Goal: Check status: Check status

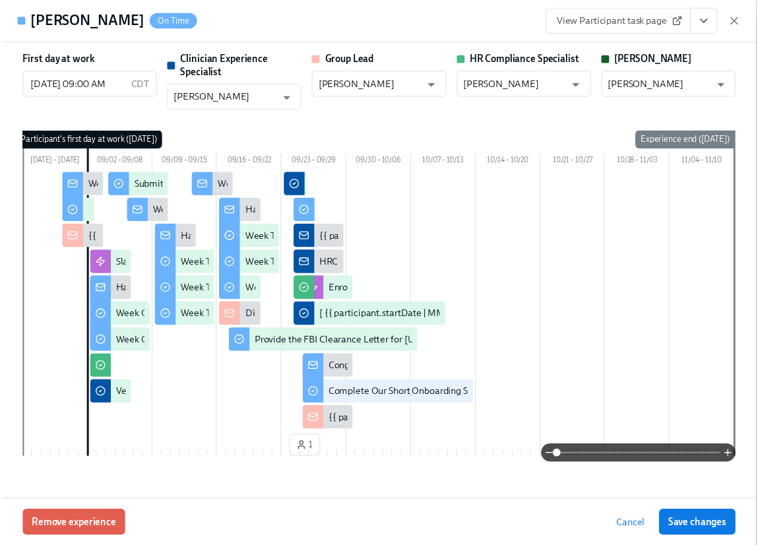
scroll to position [0, 19082]
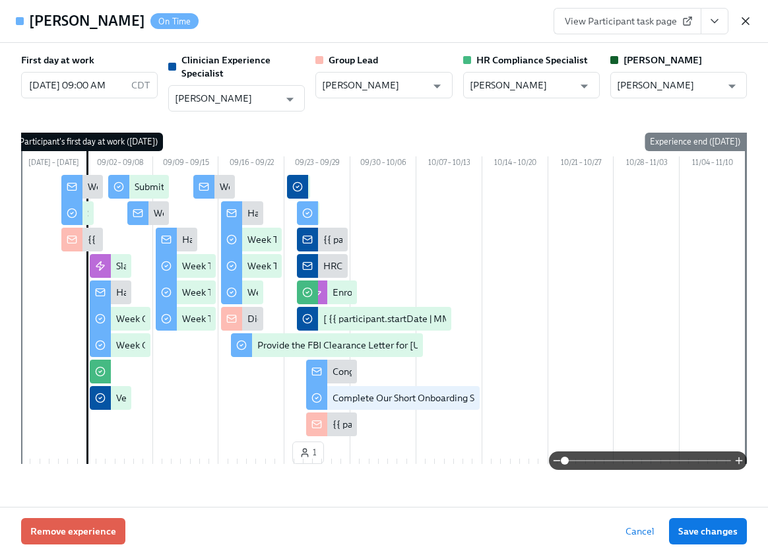
click at [746, 16] on icon "button" at bounding box center [745, 21] width 13 height 13
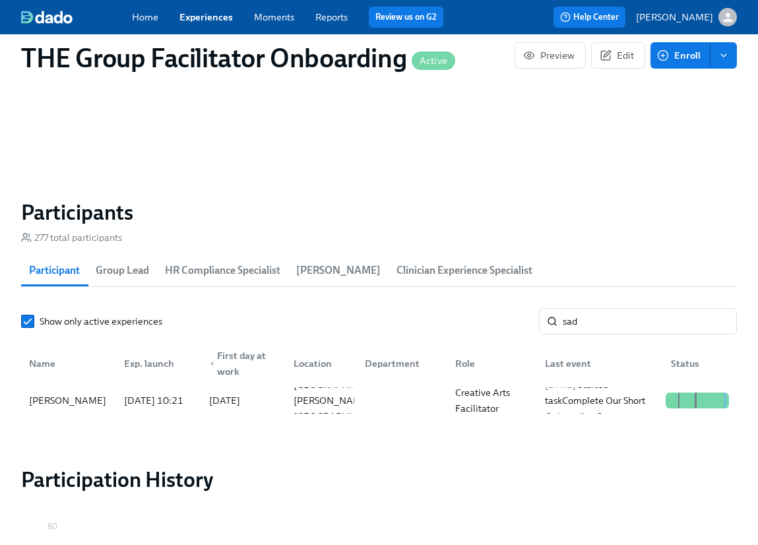
scroll to position [0, 19072]
click at [612, 321] on input "sad" at bounding box center [650, 321] width 174 height 26
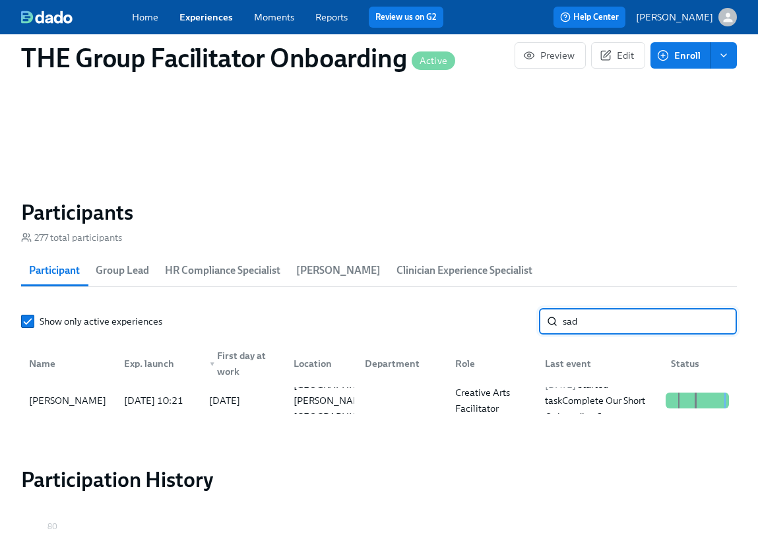
click at [612, 321] on input "sad" at bounding box center [650, 321] width 174 height 26
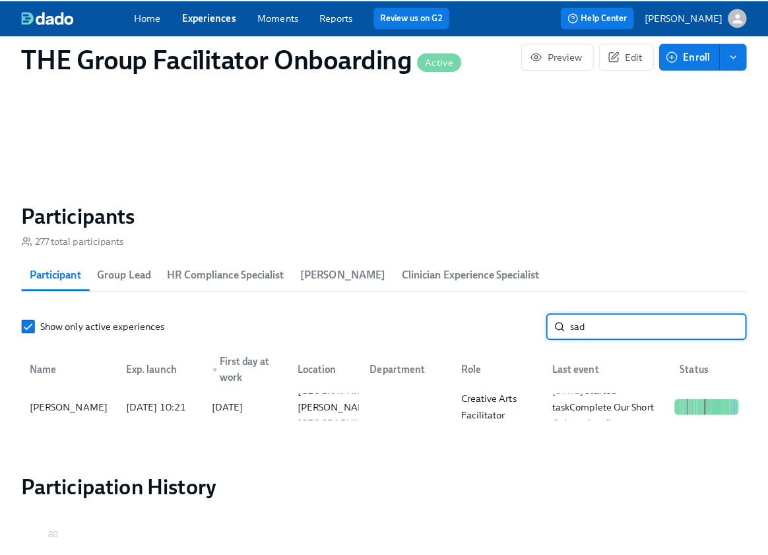
scroll to position [0, 19082]
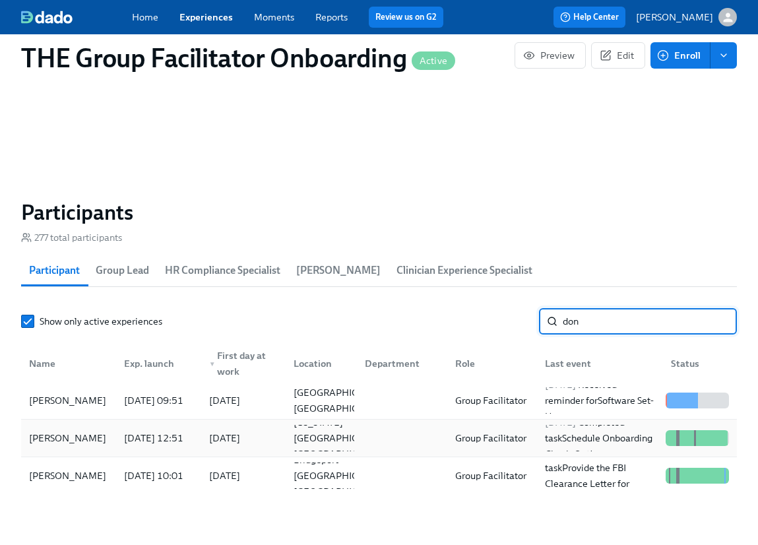
type input "don"
click at [81, 437] on div "[PERSON_NAME]" at bounding box center [68, 438] width 88 height 16
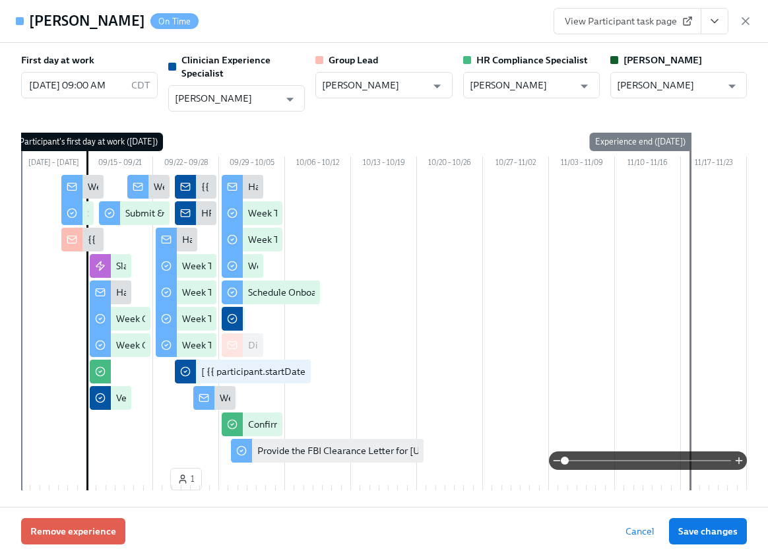
click at [708, 20] on icon "View task page" at bounding box center [714, 21] width 13 height 13
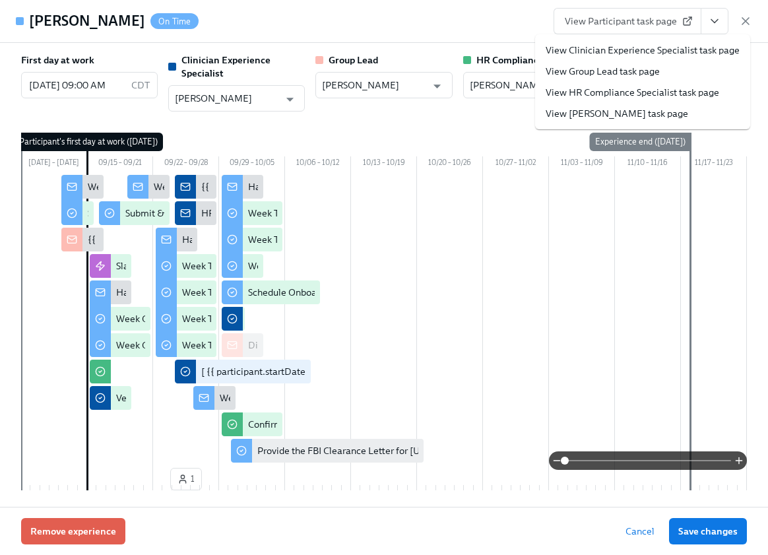
click at [693, 52] on link "View Clinician Experience Specialist task page" at bounding box center [643, 50] width 194 height 13
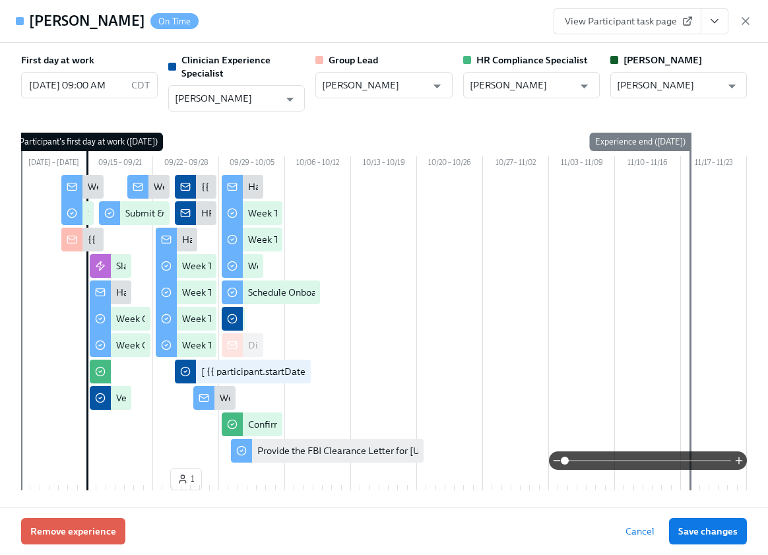
click at [715, 20] on icon "View task page" at bounding box center [714, 21] width 13 height 13
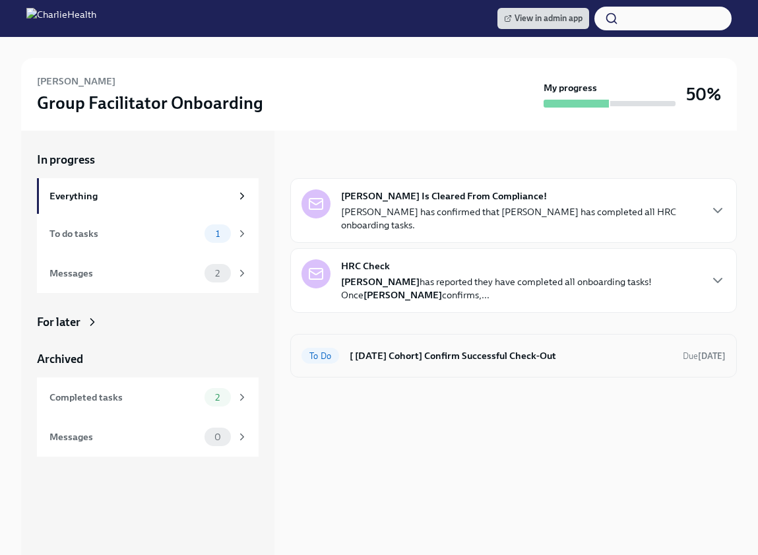
click at [388, 347] on div "To Do [ [DATE] Cohort] Confirm Successful Check-Out Due [DATE]" at bounding box center [514, 355] width 424 height 21
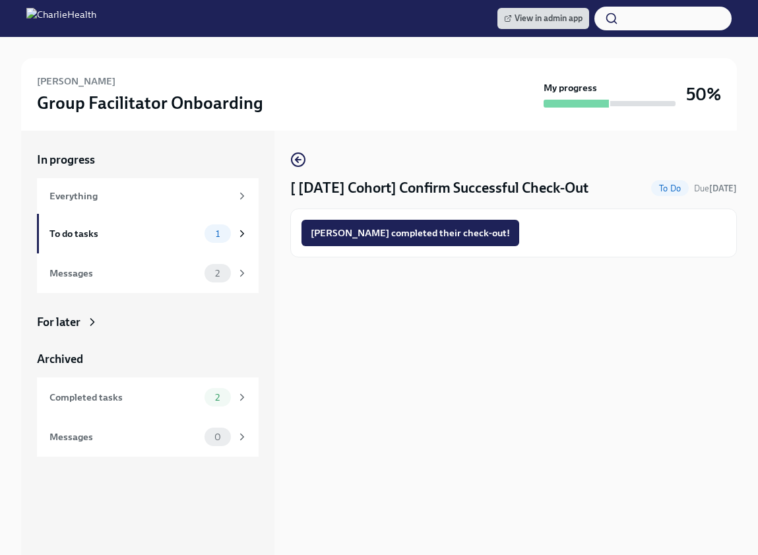
click at [434, 231] on span "[PERSON_NAME] completed their check-out!" at bounding box center [410, 232] width 199 height 13
